Goal: Information Seeking & Learning: Learn about a topic

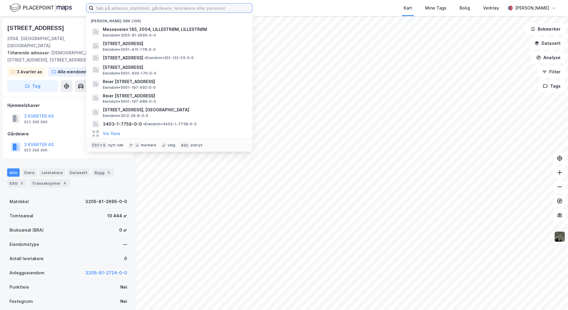
click at [113, 6] on input at bounding box center [173, 8] width 159 height 9
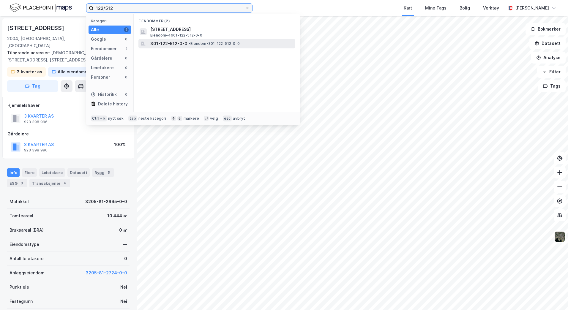
type input "122/512"
click at [162, 42] on span "301-122-512-0-0" at bounding box center [168, 43] width 37 height 7
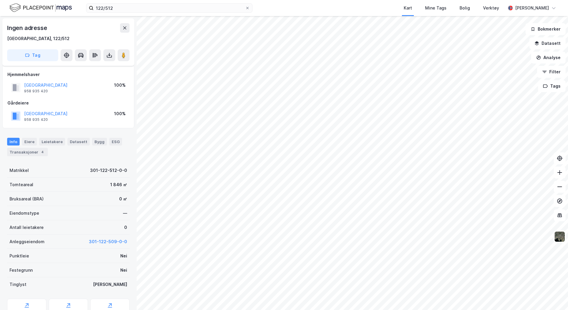
scroll to position [27, 0]
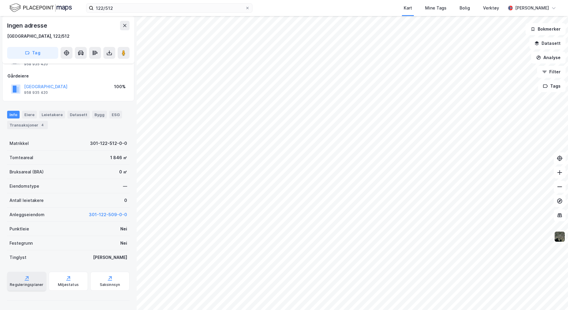
click at [24, 279] on icon at bounding box center [27, 278] width 6 height 6
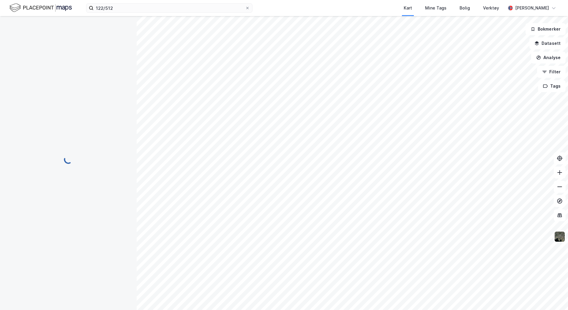
scroll to position [0, 0]
